Goal: Check status: Check status

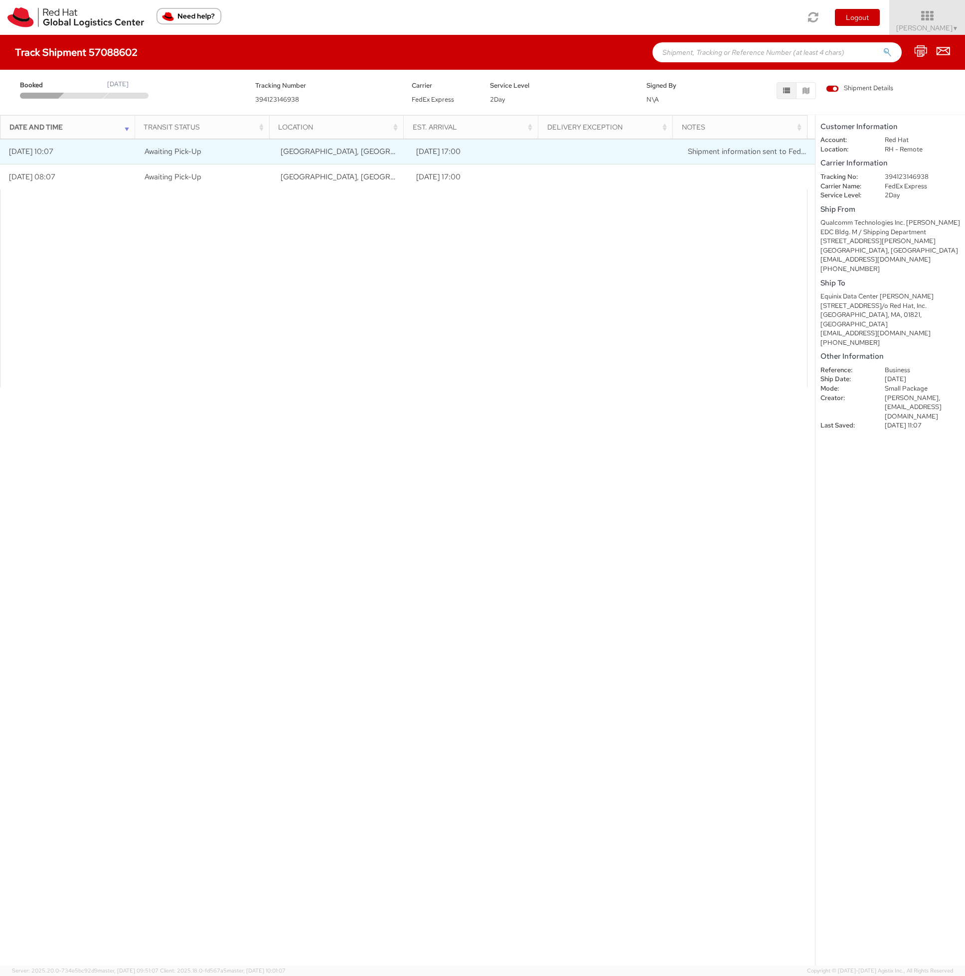
click at [497, 148] on td "[DATE] 17:00" at bounding box center [476, 151] width 136 height 25
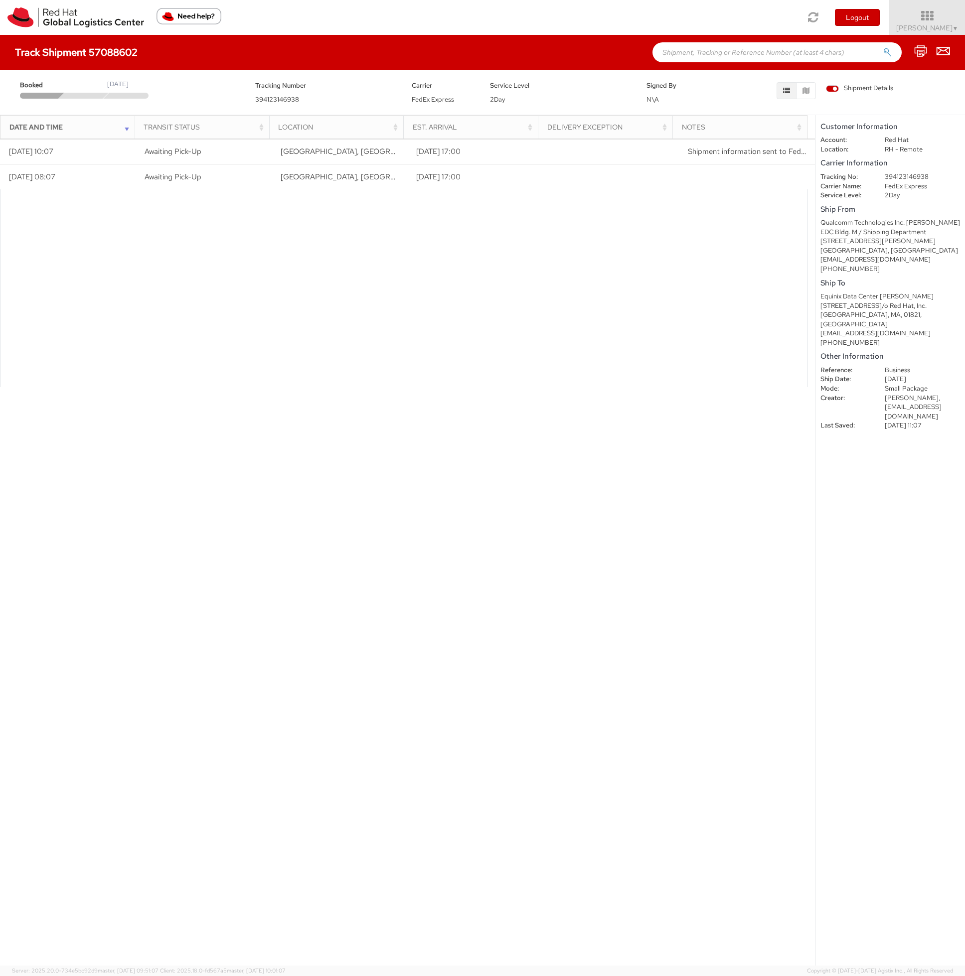
click at [112, 51] on h4 "Track Shipment 57088602" at bounding box center [76, 52] width 123 height 11
copy h4 "57088602"
click at [198, 18] on img "Need help?" at bounding box center [188, 16] width 65 height 16
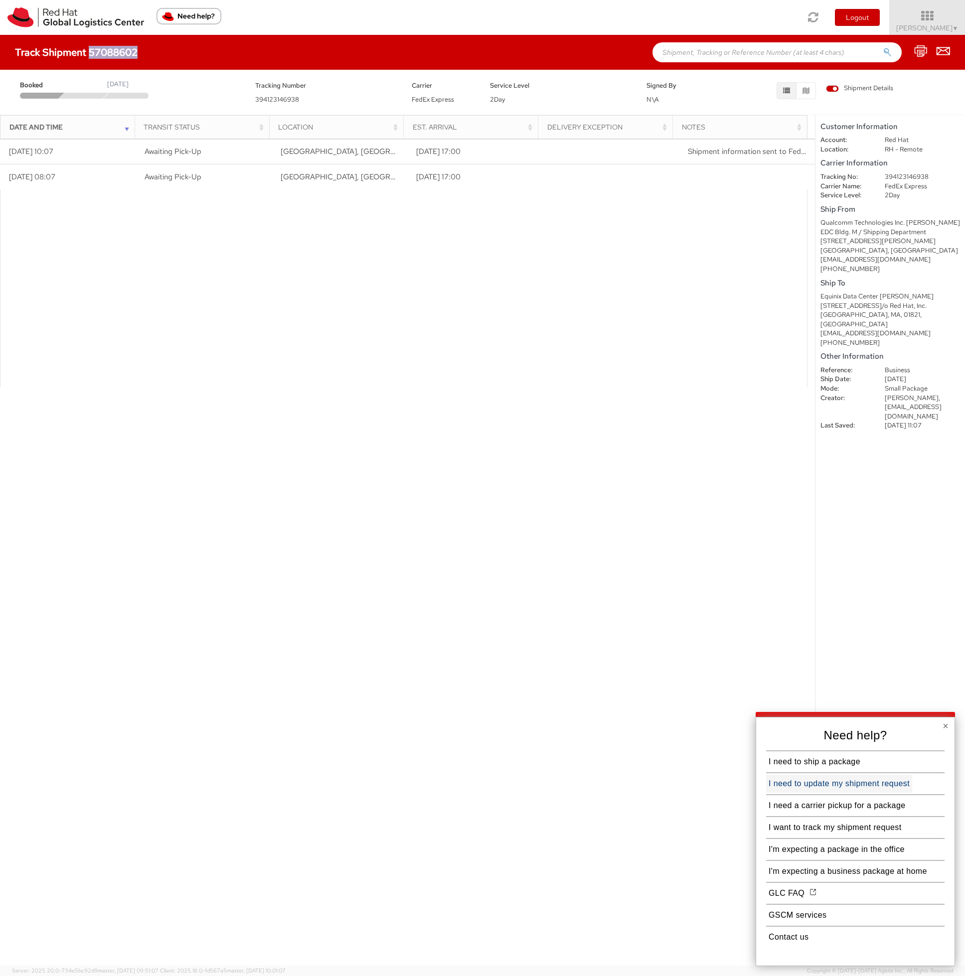
click at [886, 785] on button "I need to update my shipment request" at bounding box center [839, 784] width 146 height 18
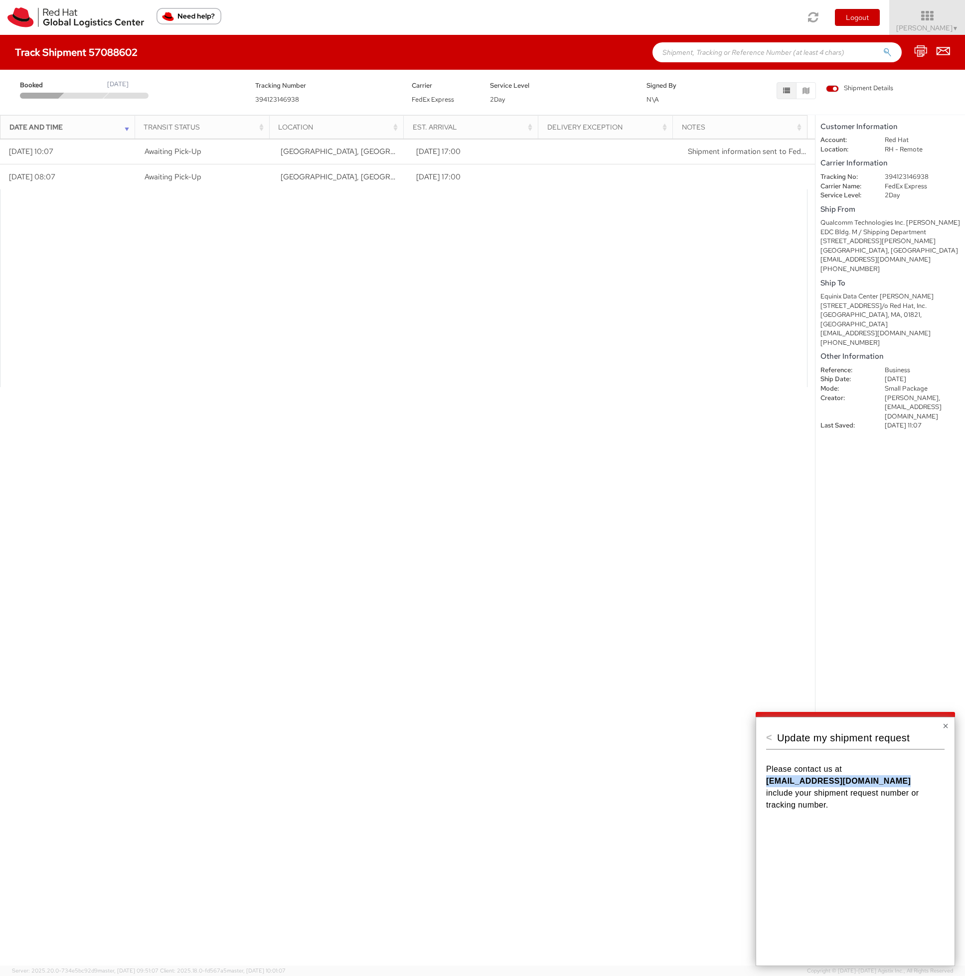
drag, startPoint x: 765, startPoint y: 781, endPoint x: 897, endPoint y: 781, distance: 131.5
click at [897, 781] on strong "[EMAIL_ADDRESS][DOMAIN_NAME]" at bounding box center [838, 781] width 144 height 8
copy strong "[EMAIL_ADDRESS][DOMAIN_NAME]"
drag, startPoint x: 255, startPoint y: 85, endPoint x: 300, endPoint y: 100, distance: 47.6
click at [300, 100] on div "Tracking Number 394123146938" at bounding box center [326, 92] width 156 height 25
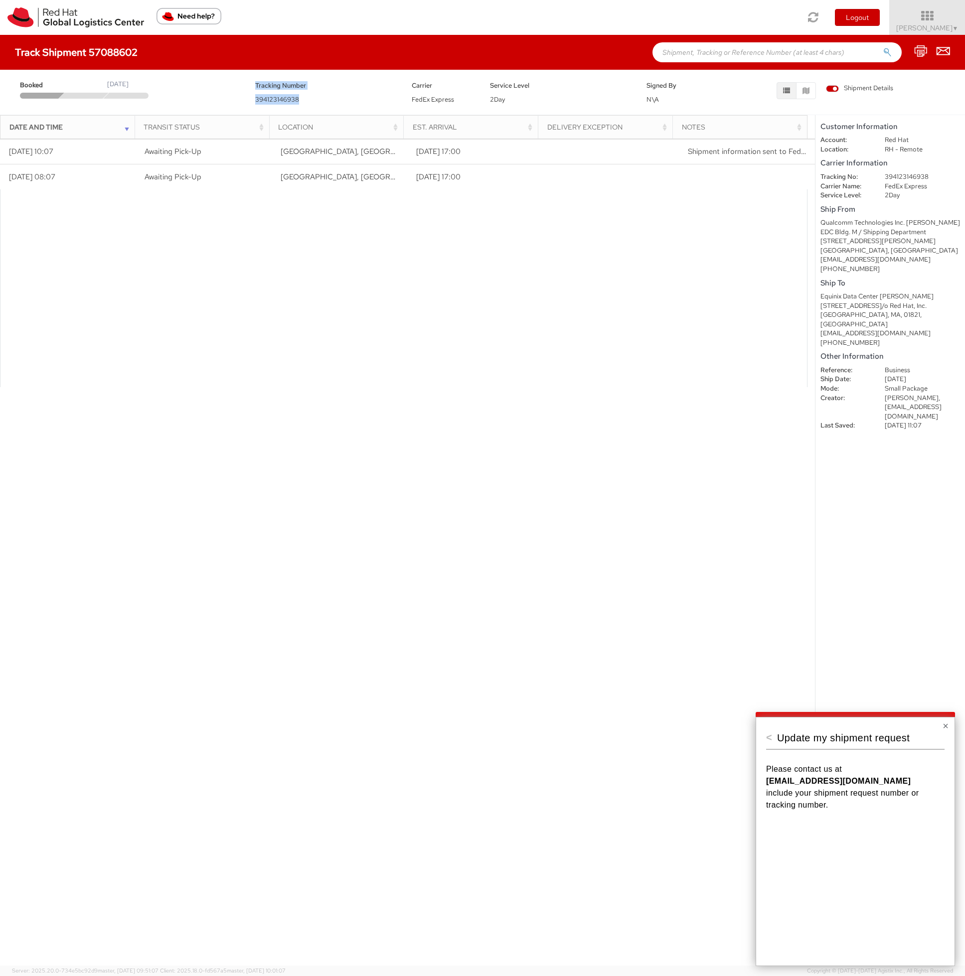
copy div "Tracking Number 394123146938"
drag, startPoint x: 43, startPoint y: 51, endPoint x: 135, endPoint y: 56, distance: 92.3
click at [135, 56] on h4 "Track Shipment 57088602" at bounding box center [76, 52] width 123 height 11
copy h4 "Shipment 57088602"
